Goal: Task Accomplishment & Management: Manage account settings

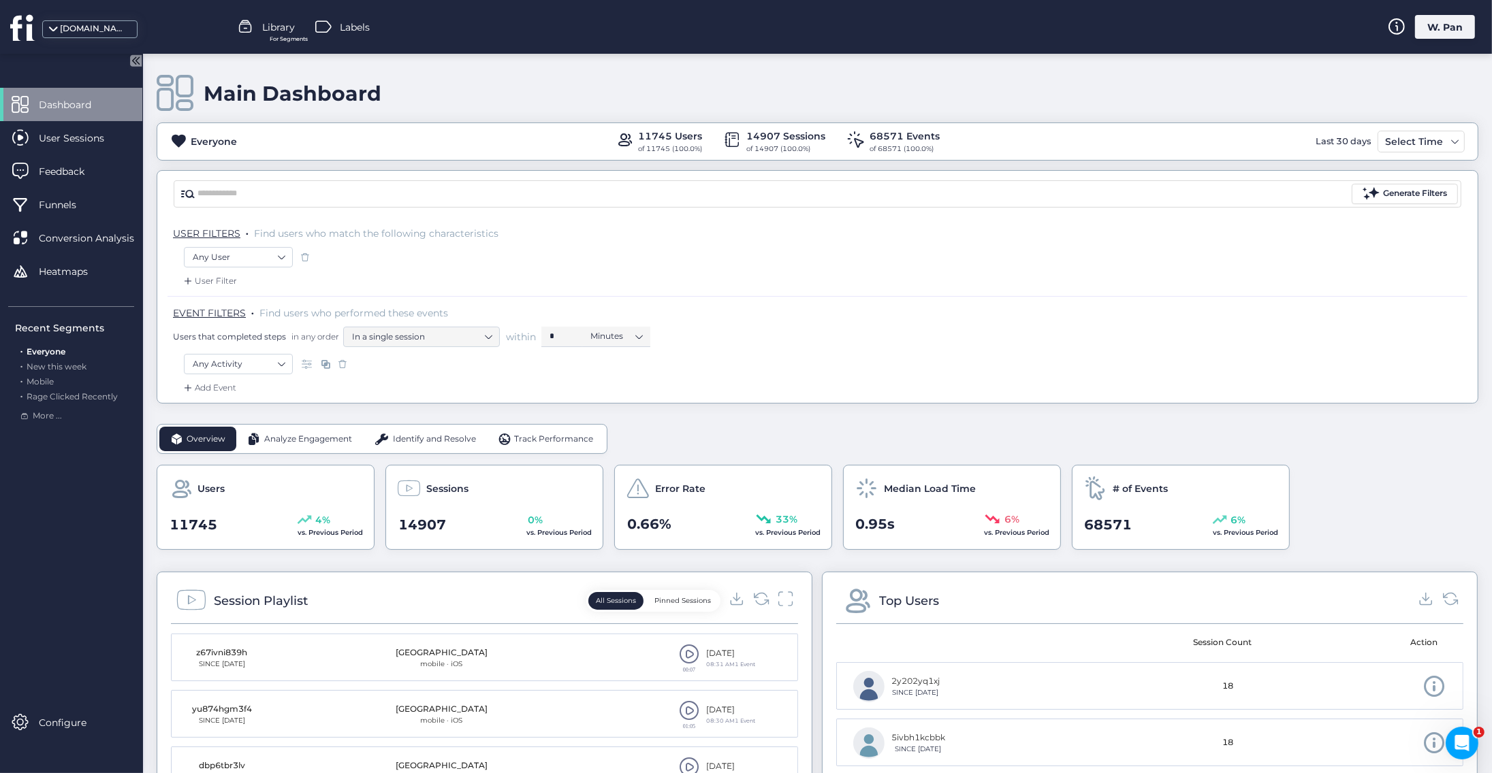
click at [1452, 31] on div "W. Pan" at bounding box center [1445, 27] width 60 height 24
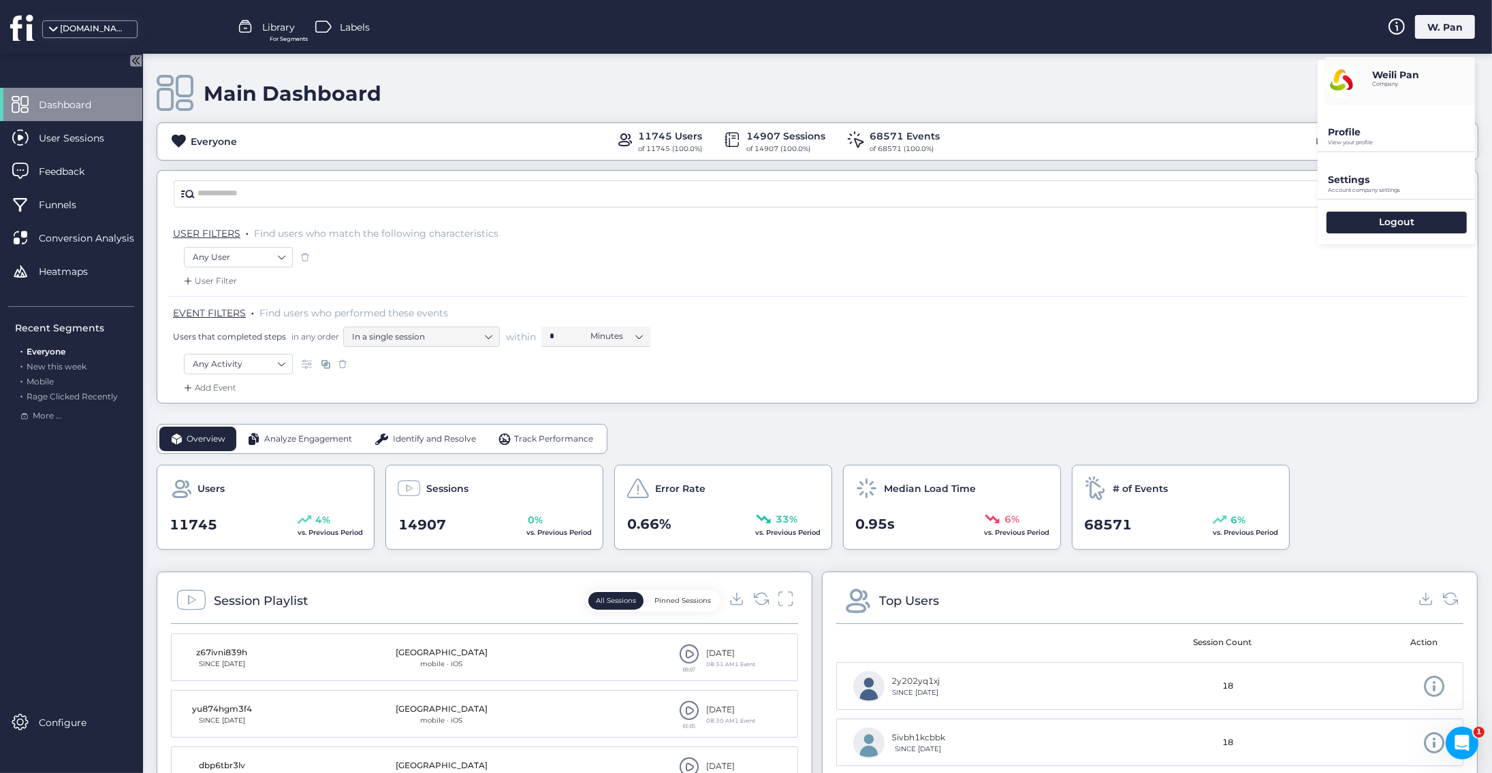
click at [1351, 182] on p "Settings" at bounding box center [1401, 180] width 147 height 12
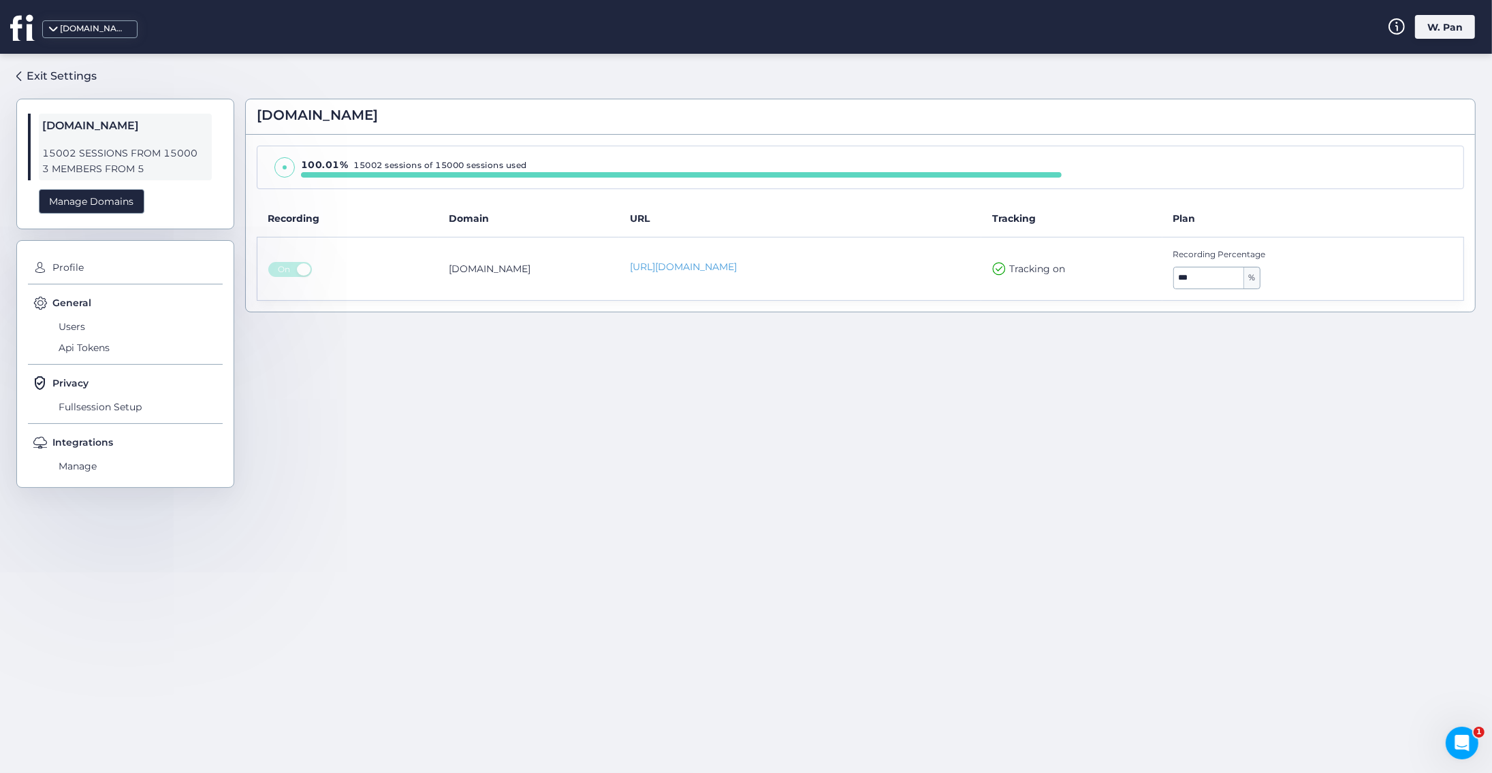
click at [1414, 18] on div at bounding box center [1401, 27] width 27 height 24
click at [1424, 22] on div "W. Pan" at bounding box center [1445, 27] width 60 height 24
click at [1394, 79] on p "Weili Pan" at bounding box center [1395, 75] width 47 height 12
click at [67, 313] on div "General Users Api Tokens" at bounding box center [125, 329] width 195 height 69
click at [78, 332] on span "Users" at bounding box center [138, 327] width 167 height 22
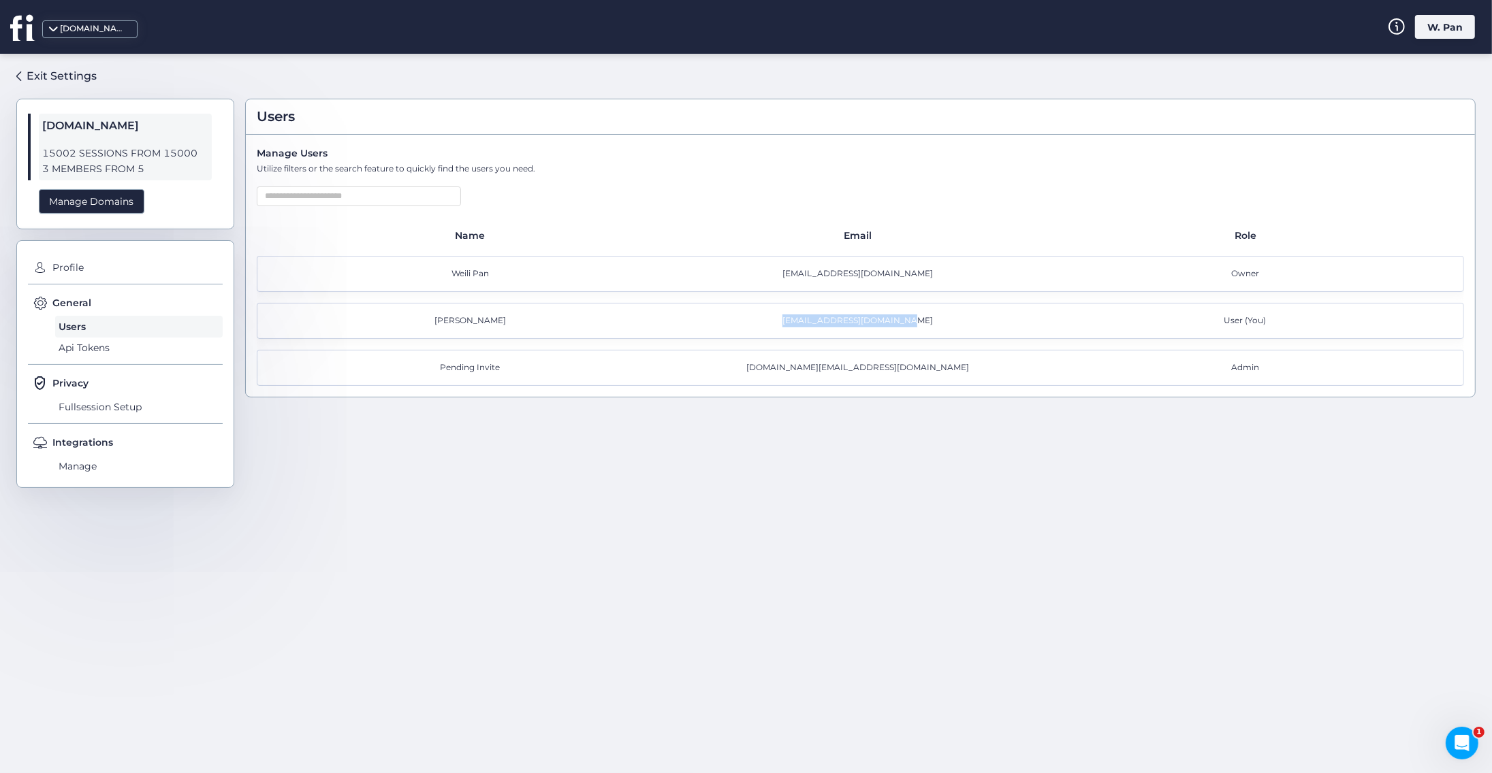
drag, startPoint x: 929, startPoint y: 320, endPoint x: 798, endPoint y: 320, distance: 130.7
click at [798, 320] on div "[EMAIL_ADDRESS][DOMAIN_NAME]" at bounding box center [860, 321] width 387 height 13
click at [866, 487] on div "Users Manage Users Utilize filters or the search feature to quickly find the us…" at bounding box center [860, 408] width 1230 height 687
drag, startPoint x: 782, startPoint y: 368, endPoint x: 949, endPoint y: 366, distance: 166.8
click at [950, 366] on div "[DOMAIN_NAME][EMAIL_ADDRESS][DOMAIN_NAME]" at bounding box center [860, 368] width 387 height 13
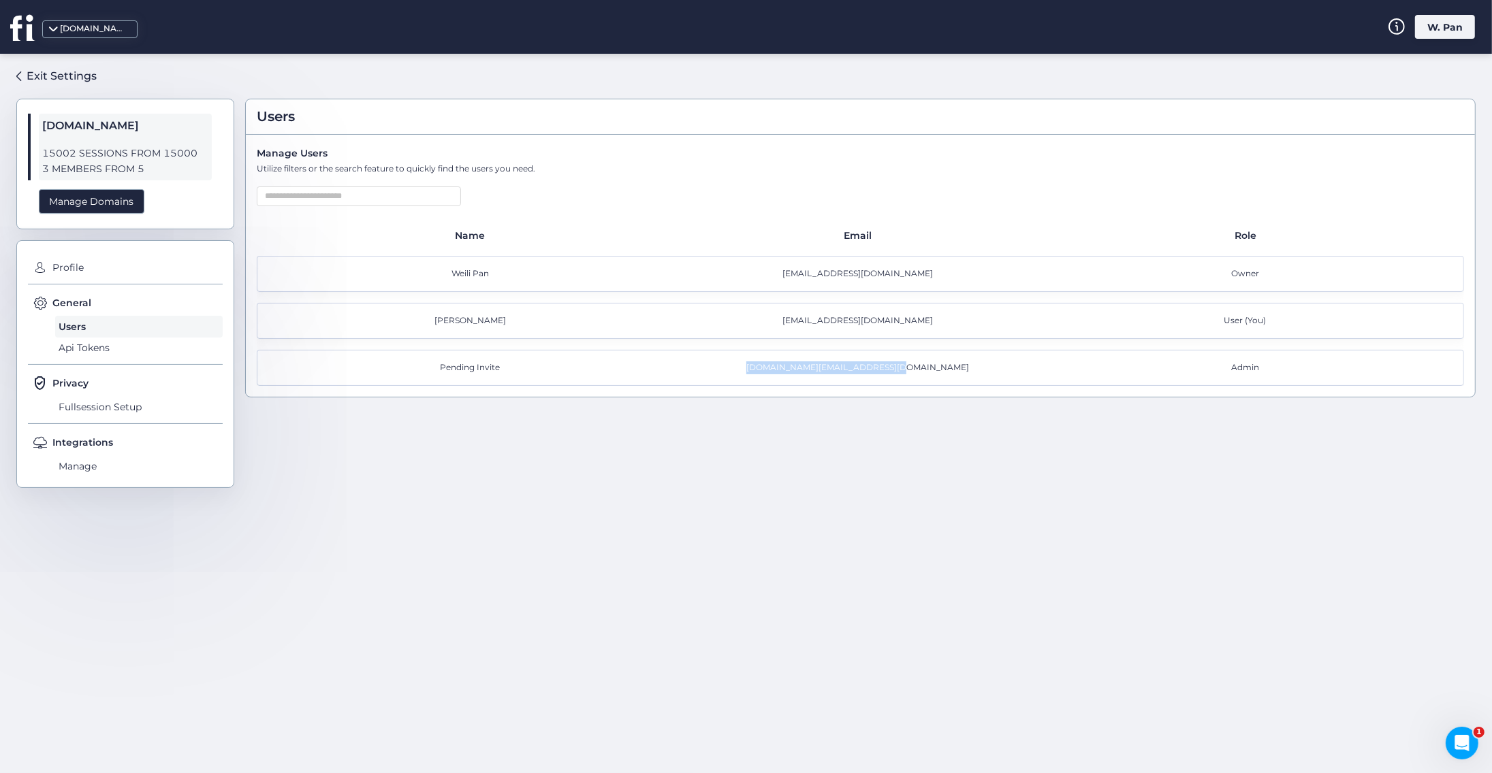
click at [949, 366] on div "[DOMAIN_NAME][EMAIL_ADDRESS][DOMAIN_NAME]" at bounding box center [860, 368] width 387 height 13
click at [965, 313] on div "[PERSON_NAME] [PERSON_NAME][EMAIL_ADDRESS][DOMAIN_NAME] User (You)" at bounding box center [860, 321] width 1207 height 36
drag, startPoint x: 984, startPoint y: 371, endPoint x: 803, endPoint y: 370, distance: 181.1
click at [803, 370] on div "[DOMAIN_NAME][EMAIL_ADDRESS][DOMAIN_NAME]" at bounding box center [860, 368] width 387 height 13
click at [1119, 331] on div "[PERSON_NAME] [PERSON_NAME][EMAIL_ADDRESS][DOMAIN_NAME] User (You)" at bounding box center [860, 321] width 1207 height 36
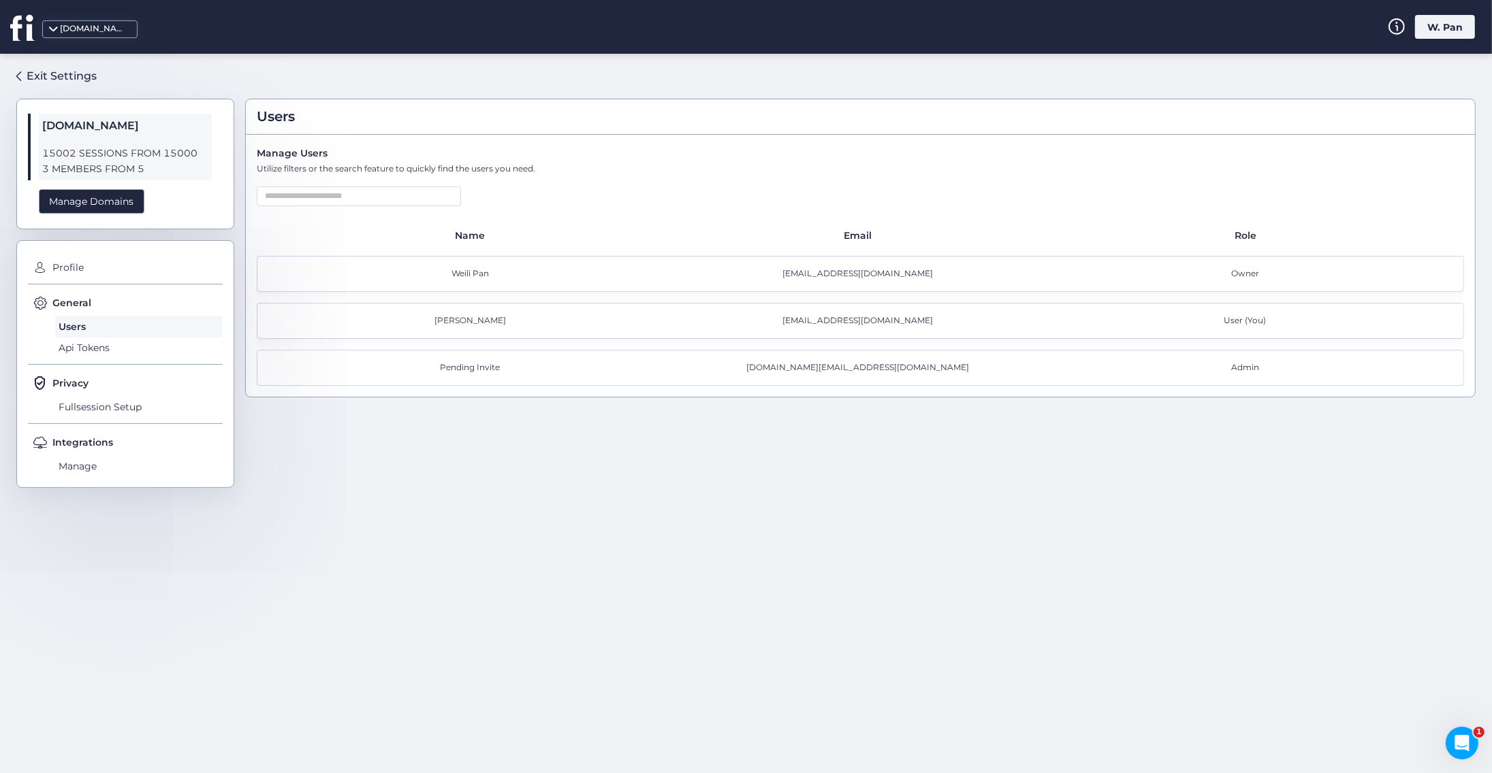
click at [407, 208] on div "Manage Users Utilize filters or the search feature to quickly find the users yo…" at bounding box center [860, 266] width 1229 height 262
click at [398, 192] on input "text" at bounding box center [359, 197] width 204 height 20
click at [1239, 483] on div "Users Manage Users Utilize filters or the search feature to quickly find the us…" at bounding box center [860, 408] width 1230 height 687
click at [352, 192] on input "text" at bounding box center [359, 197] width 204 height 20
click at [93, 202] on div "Manage Domains" at bounding box center [92, 201] width 106 height 25
